Goal: Task Accomplishment & Management: Use online tool/utility

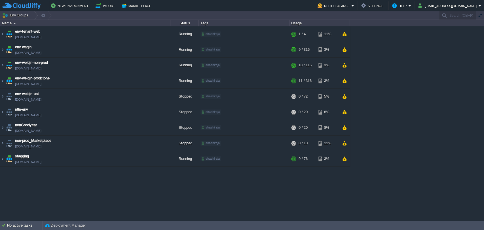
click at [135, 202] on div "env-tenant-web [DOMAIN_NAME] Running shashiraja + Add to Env Group RAM 9% CPU 0…" at bounding box center [242, 123] width 484 height 194
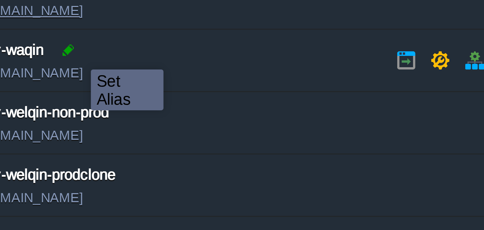
click at [39, 46] on div at bounding box center [37, 47] width 5 height 5
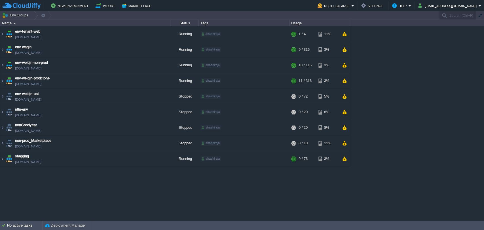
click at [70, 202] on div "env-tenant-web [DOMAIN_NAME] Running shashiraja + Add to Env Group RAM 9% CPU 0…" at bounding box center [242, 123] width 484 height 194
